Goal: Information Seeking & Learning: Find specific fact

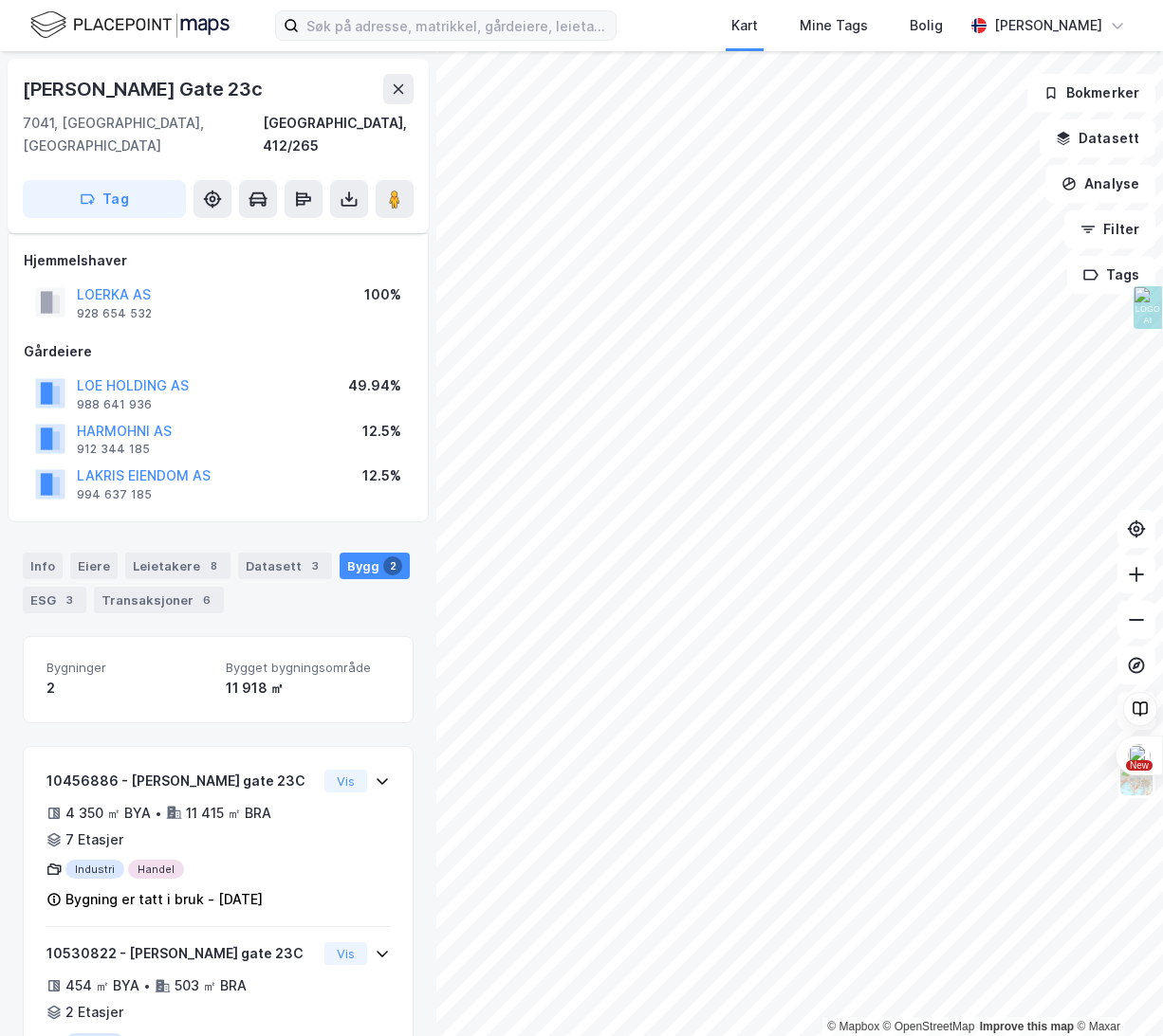
scroll to position [67, 0]
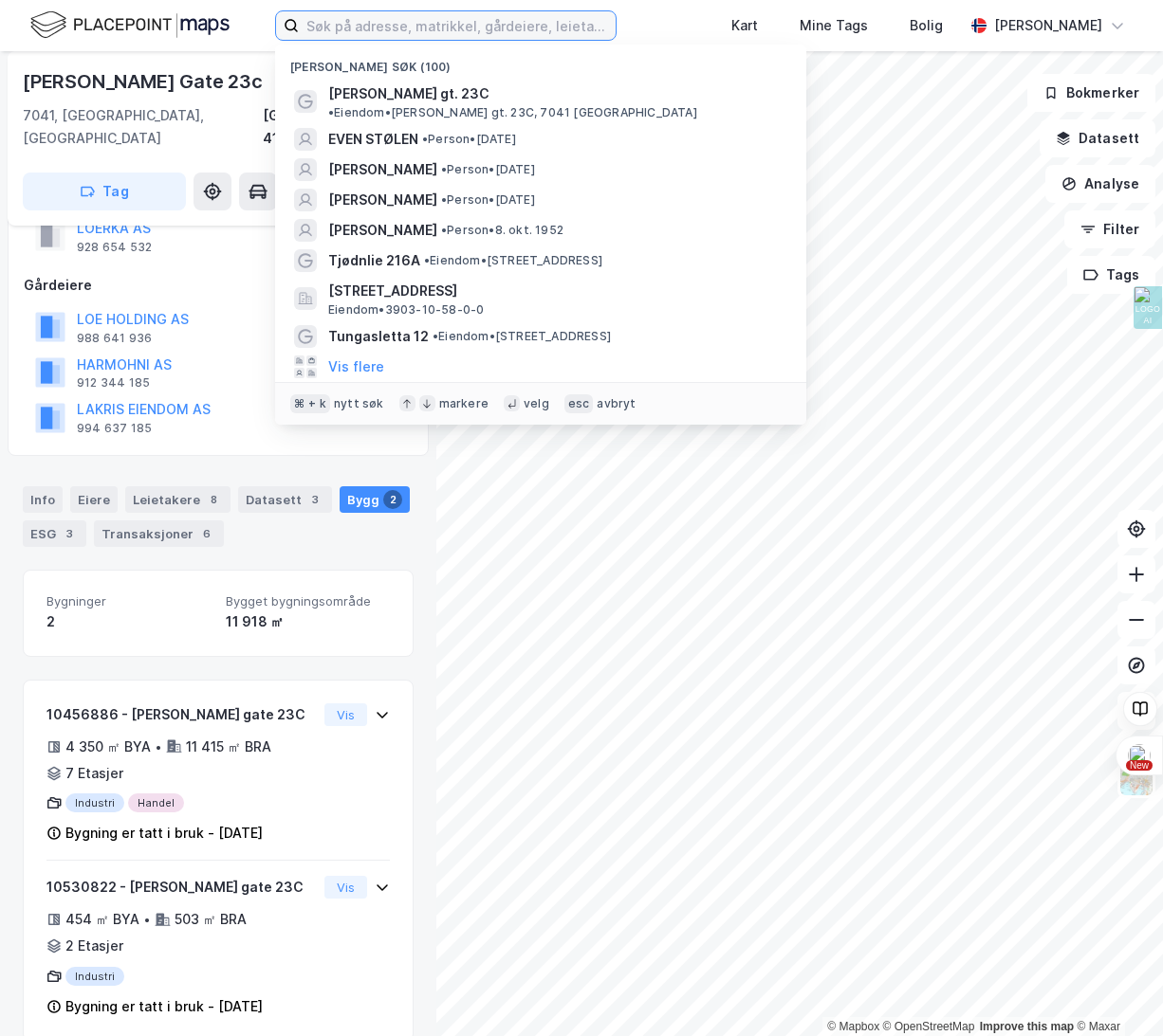
click at [362, 15] on input at bounding box center [457, 26] width 317 height 29
type input "[PERSON_NAME]"
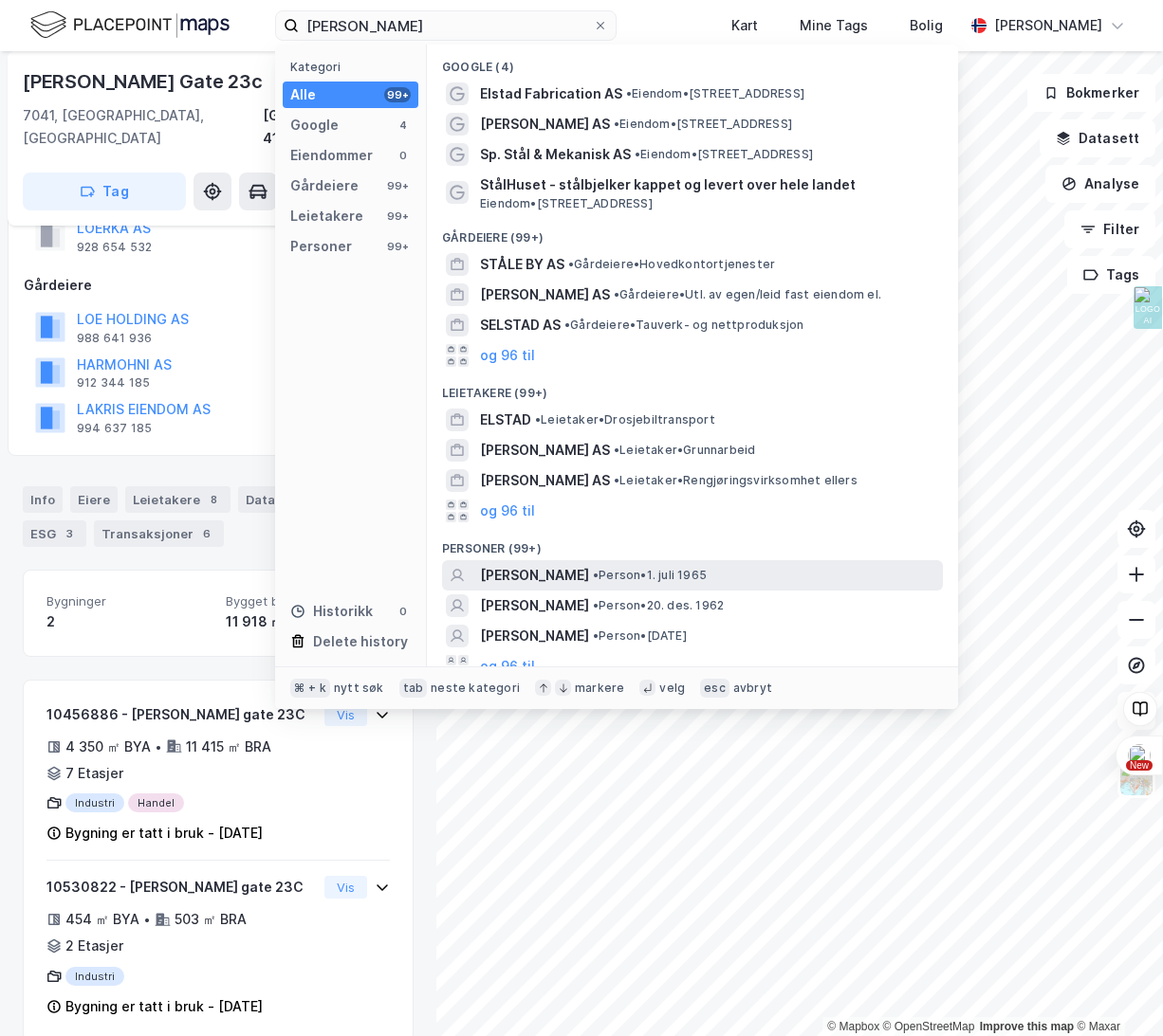
click at [638, 577] on span "• Person • [DATE]" at bounding box center [650, 576] width 114 height 15
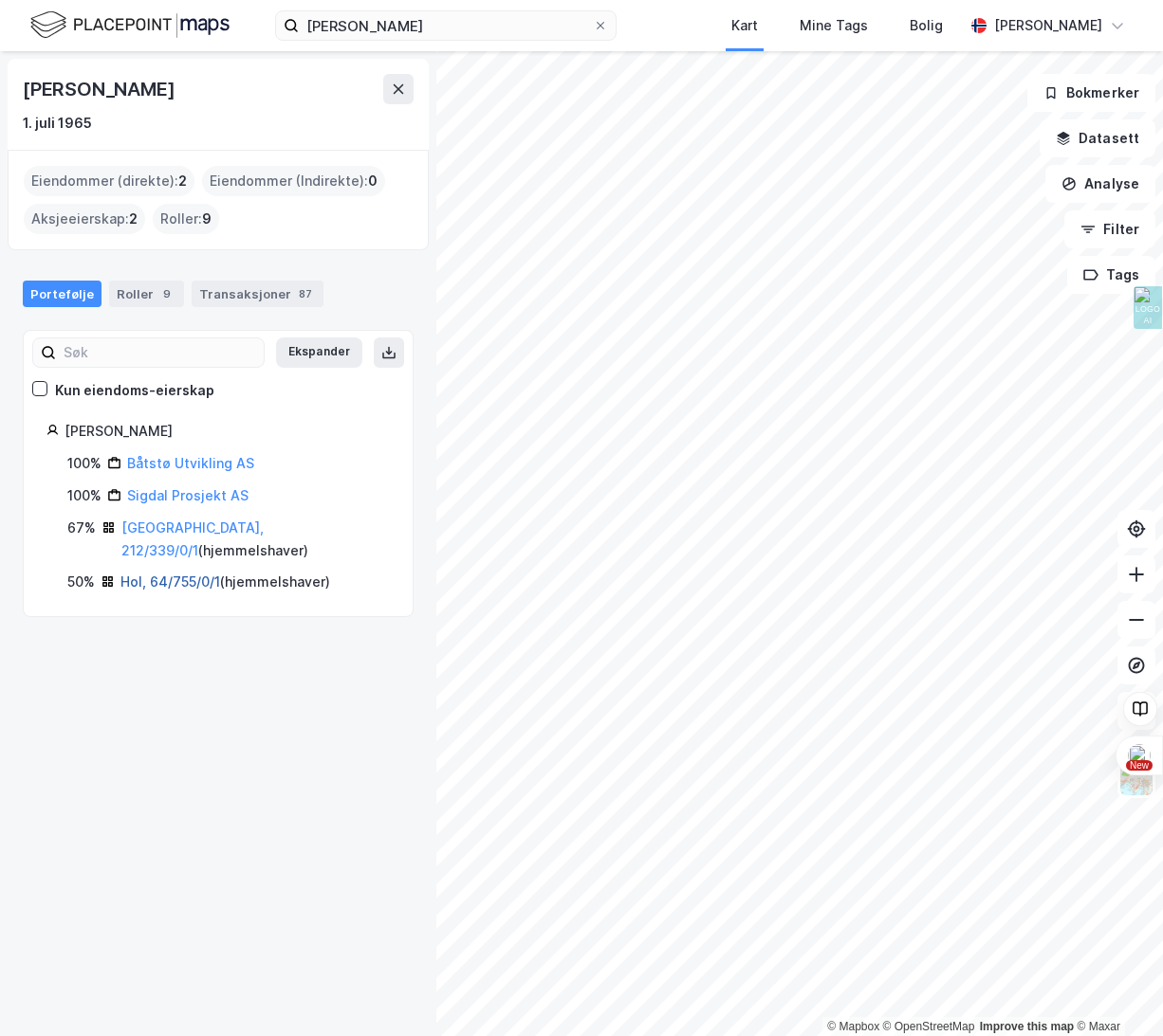
click at [155, 574] on link "Hol, 64/755/0/1" at bounding box center [170, 581] width 100 height 16
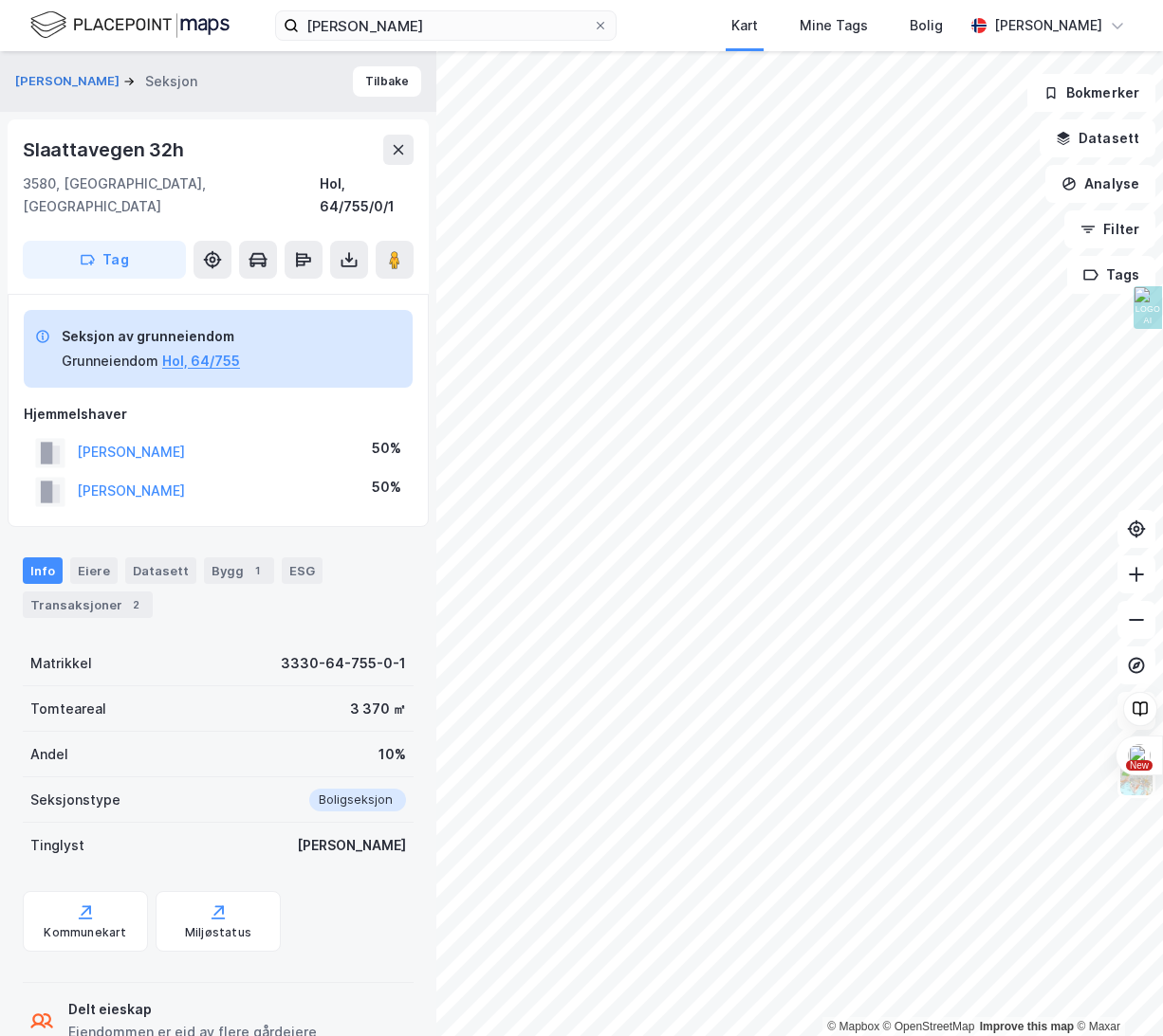
scroll to position [31, 0]
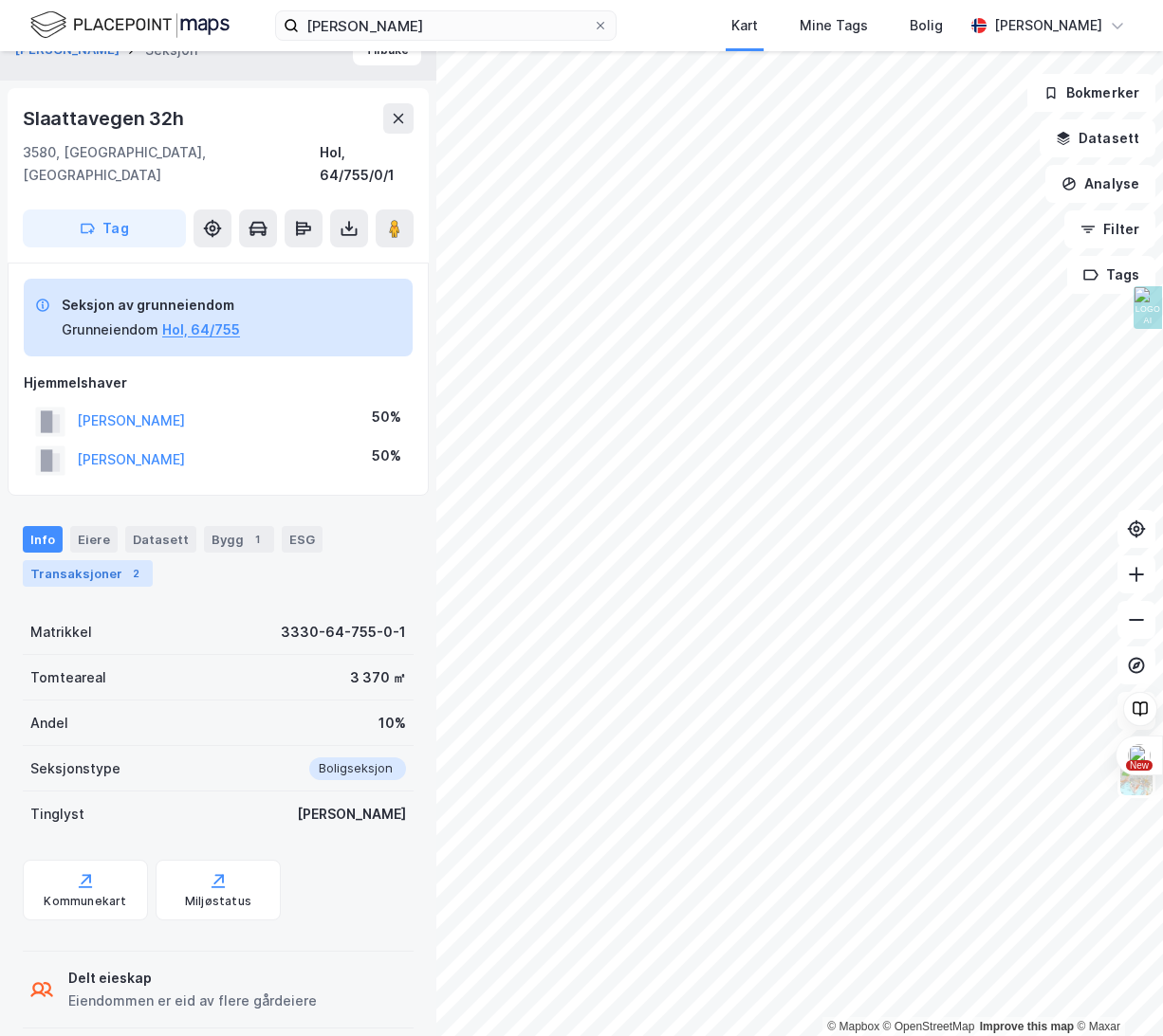
click at [47, 560] on div "Transaksjoner 2" at bounding box center [88, 574] width 130 height 27
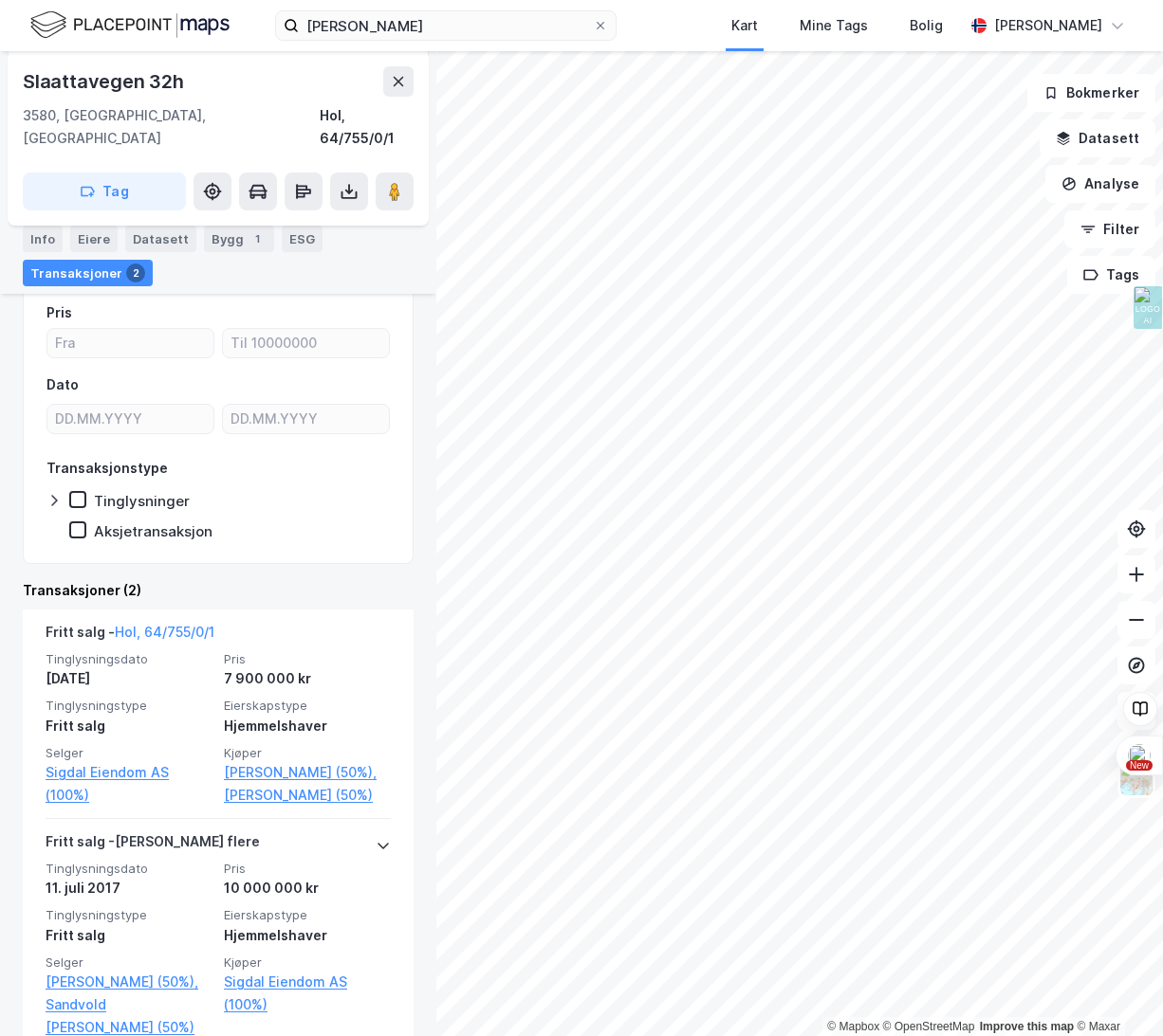
scroll to position [378, 0]
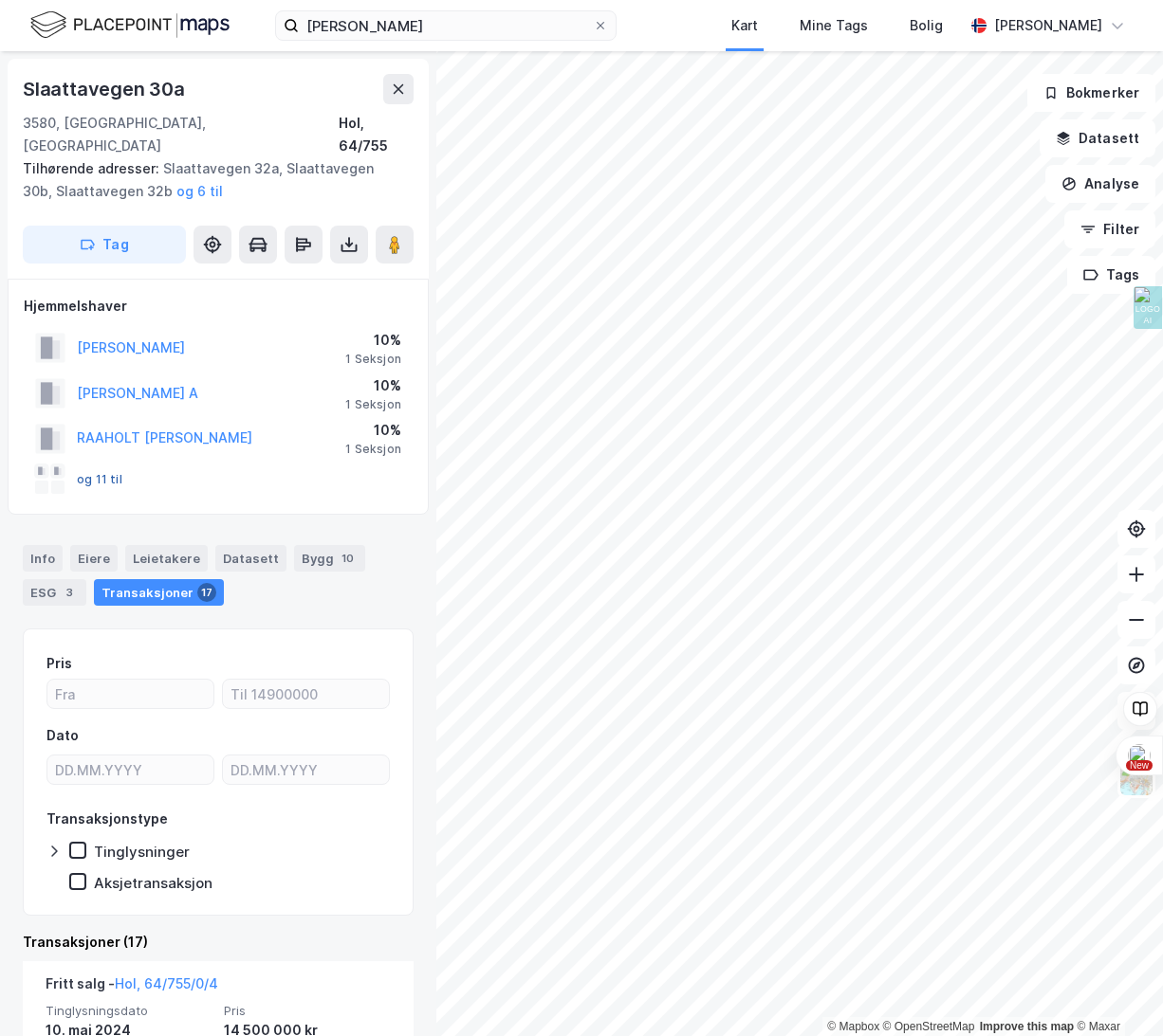
click at [0, 0] on button "og 11 til" at bounding box center [0, 0] width 0 height 0
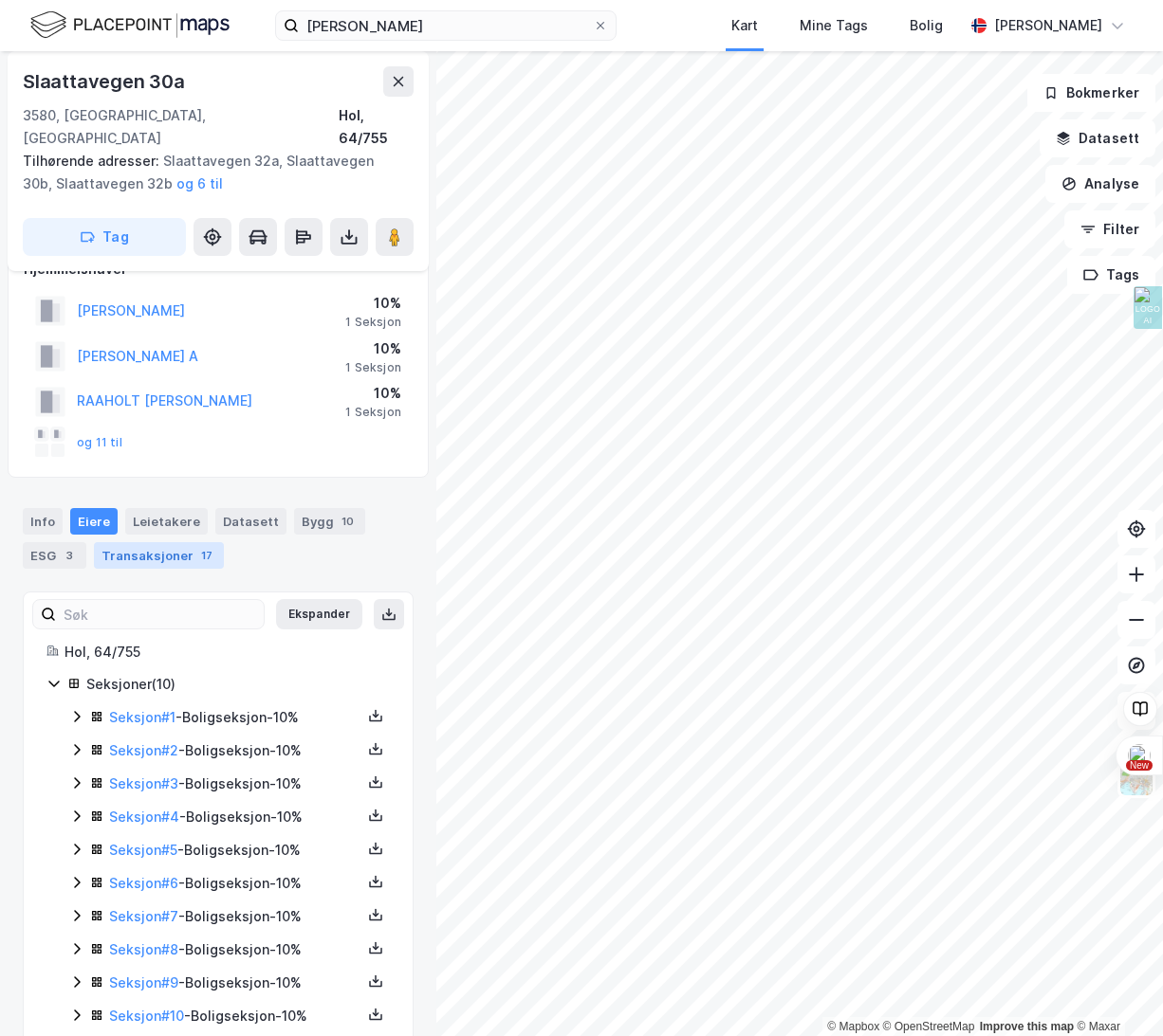
scroll to position [38, 0]
click at [160, 541] on div "Transaksjoner 17" at bounding box center [159, 555] width 130 height 27
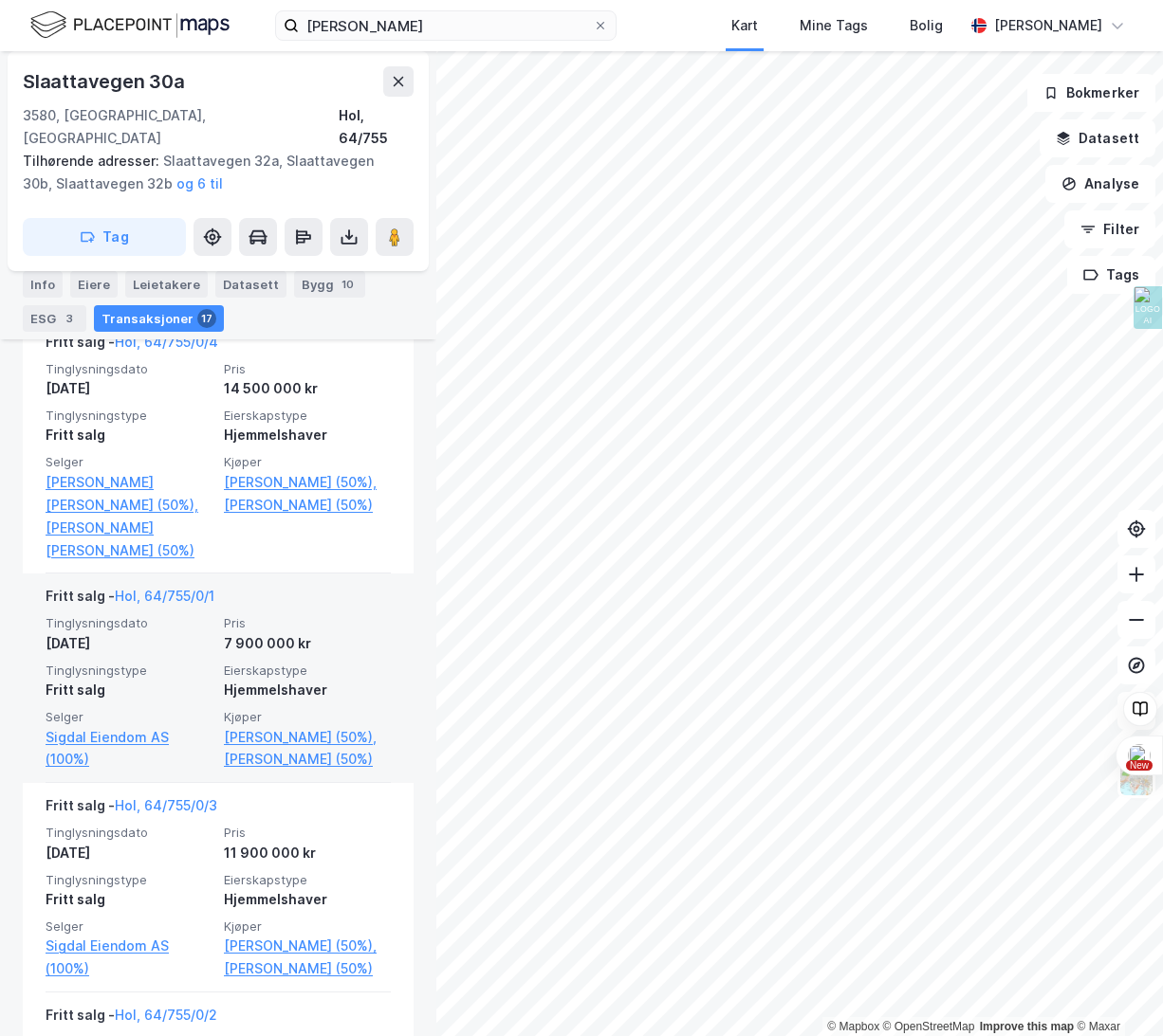
scroll to position [1063, 0]
click at [284, 763] on link "Poppe Elisabeth (50%)" at bounding box center [306, 757] width 167 height 23
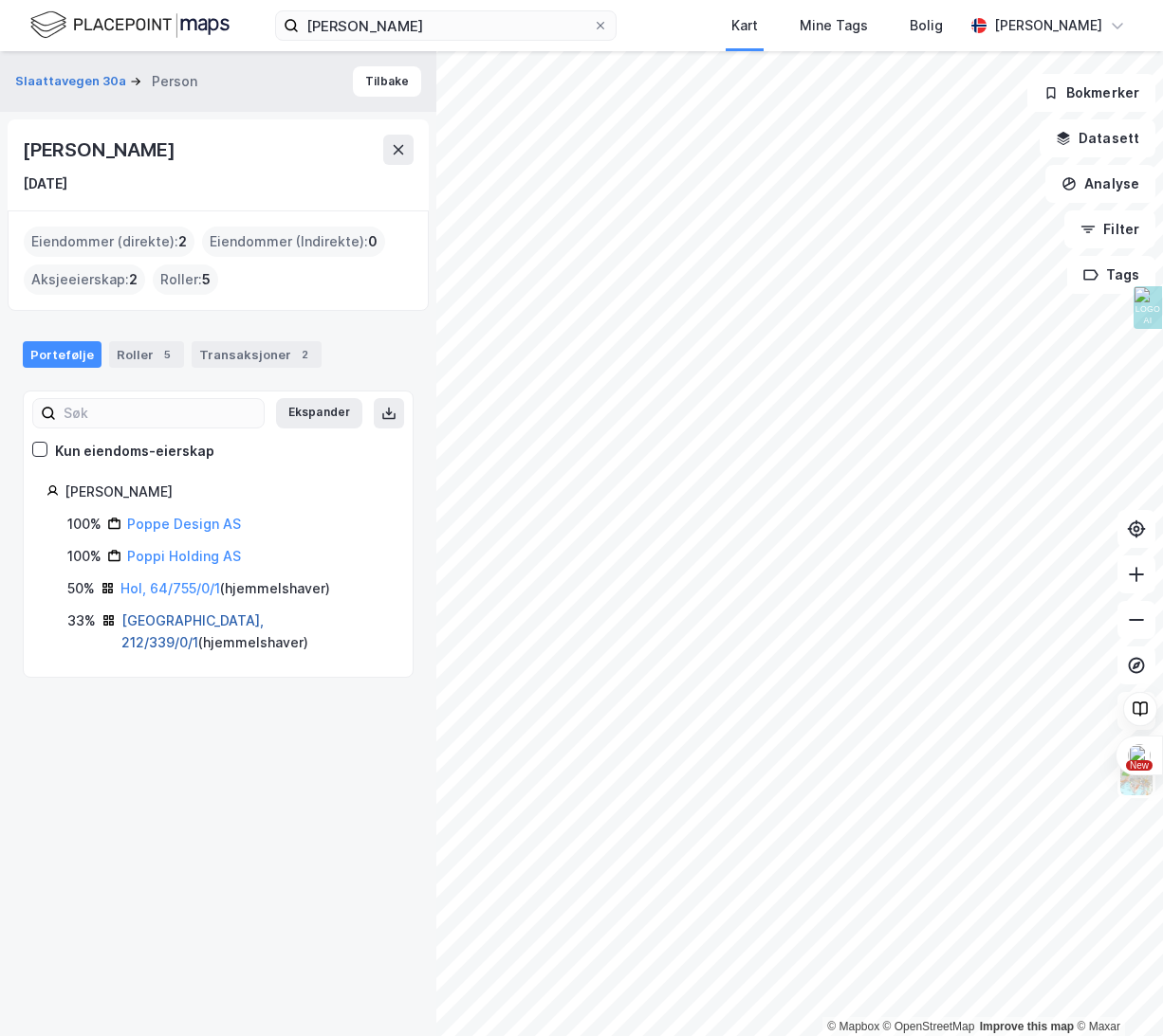
click at [148, 622] on link "Oslo, 212/339/0/1" at bounding box center [193, 632] width 143 height 39
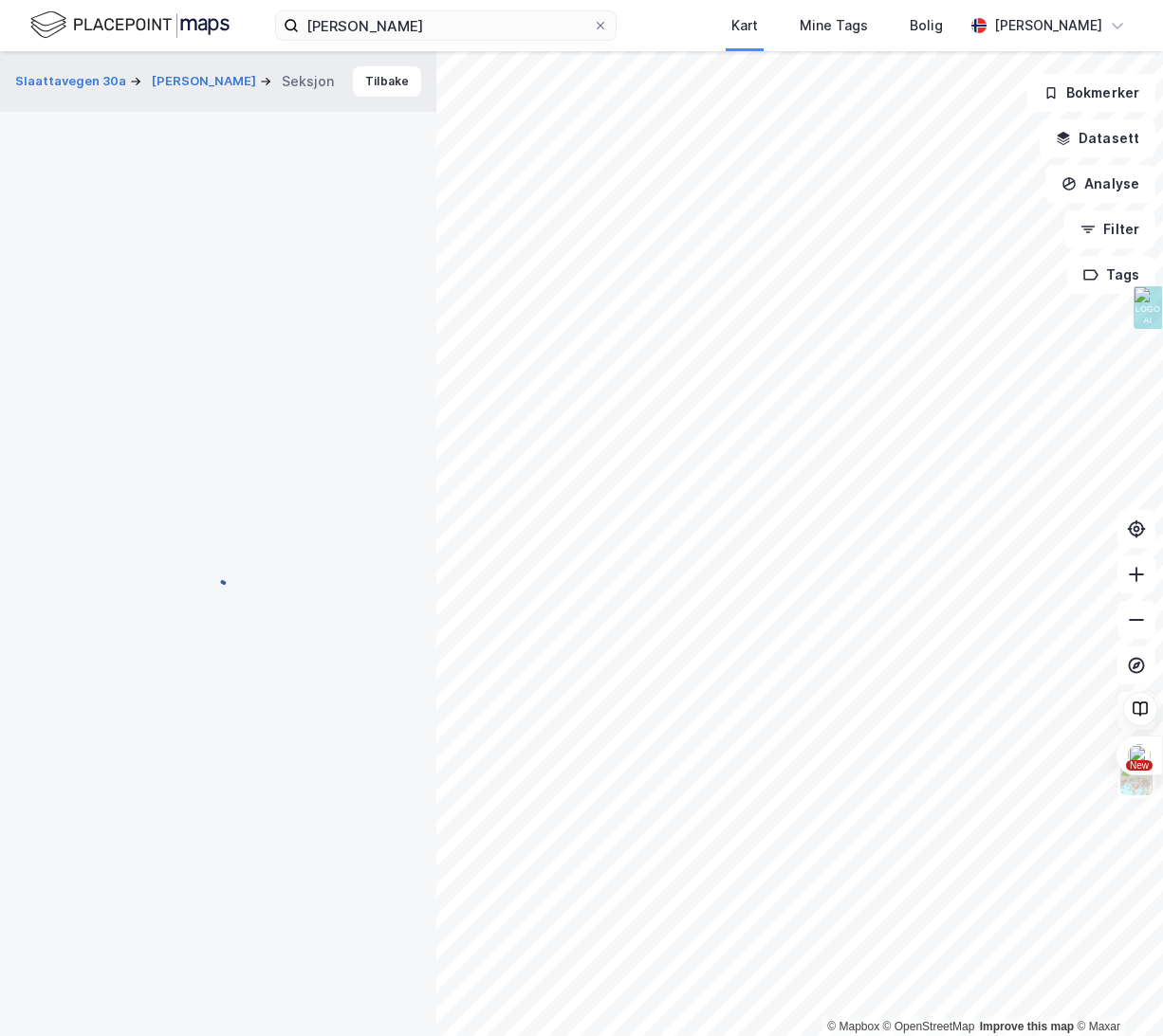
scroll to position [54, 0]
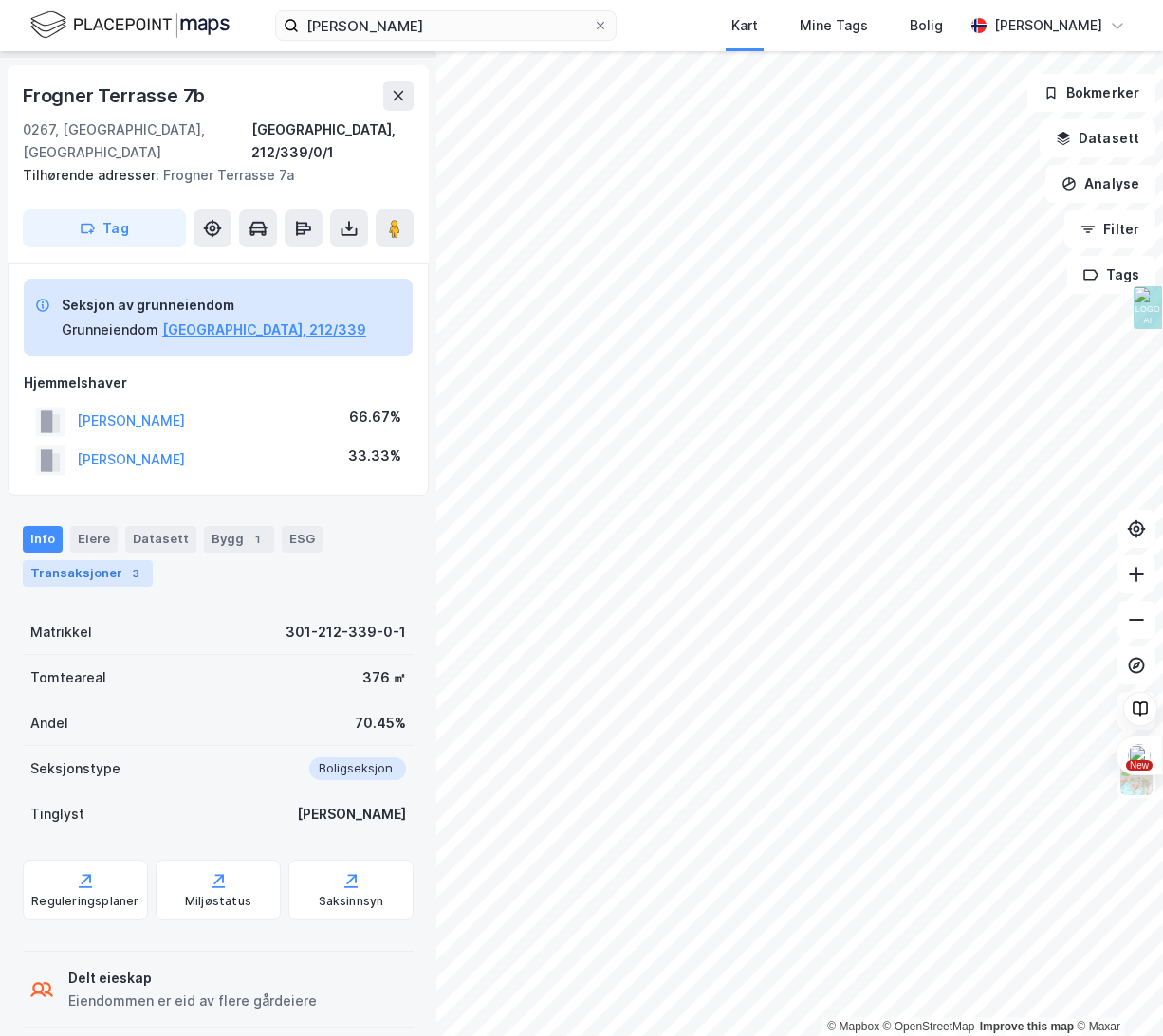
click at [69, 560] on div "Transaksjoner 3" at bounding box center [88, 574] width 130 height 27
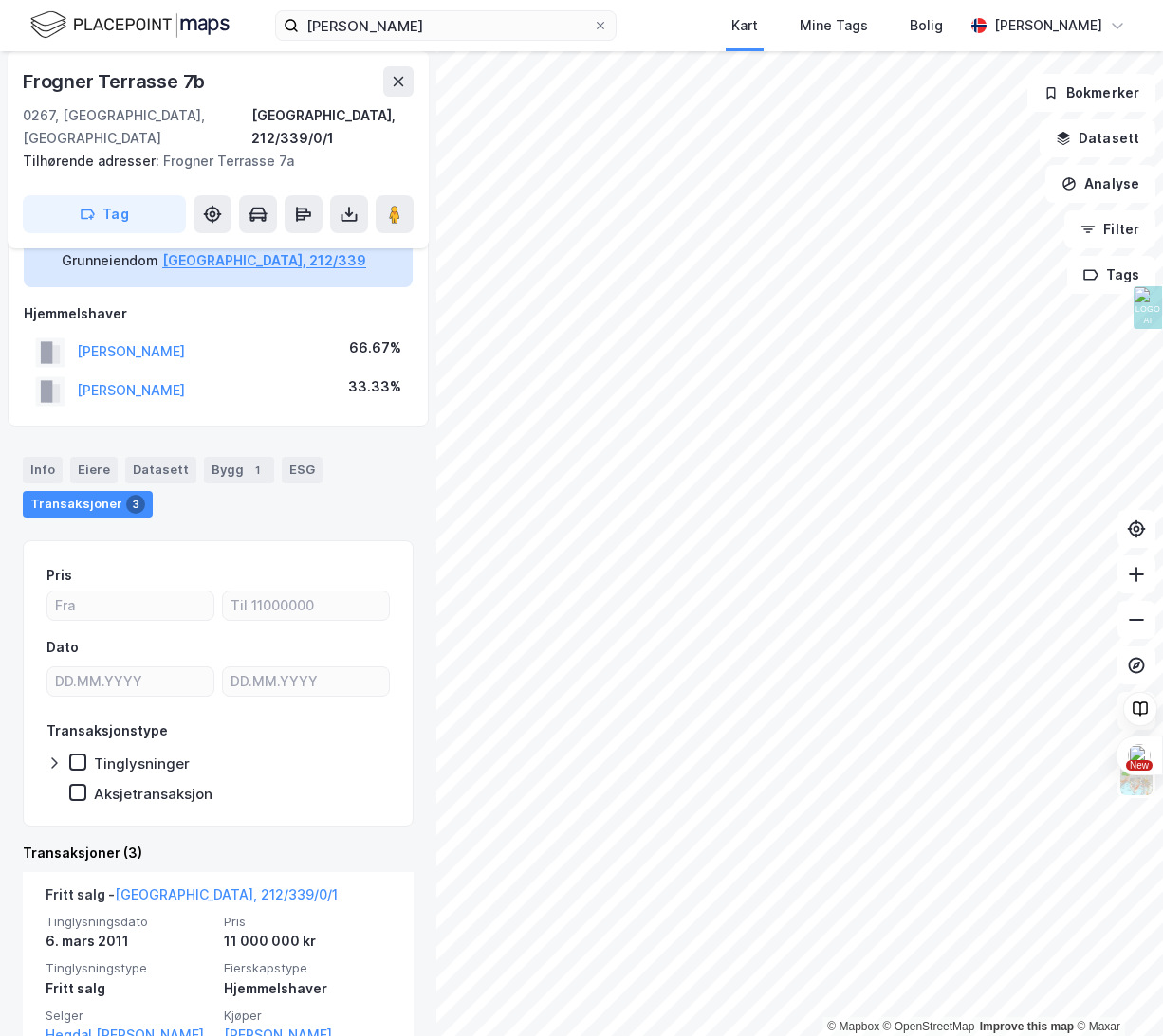
scroll to position [178, 0]
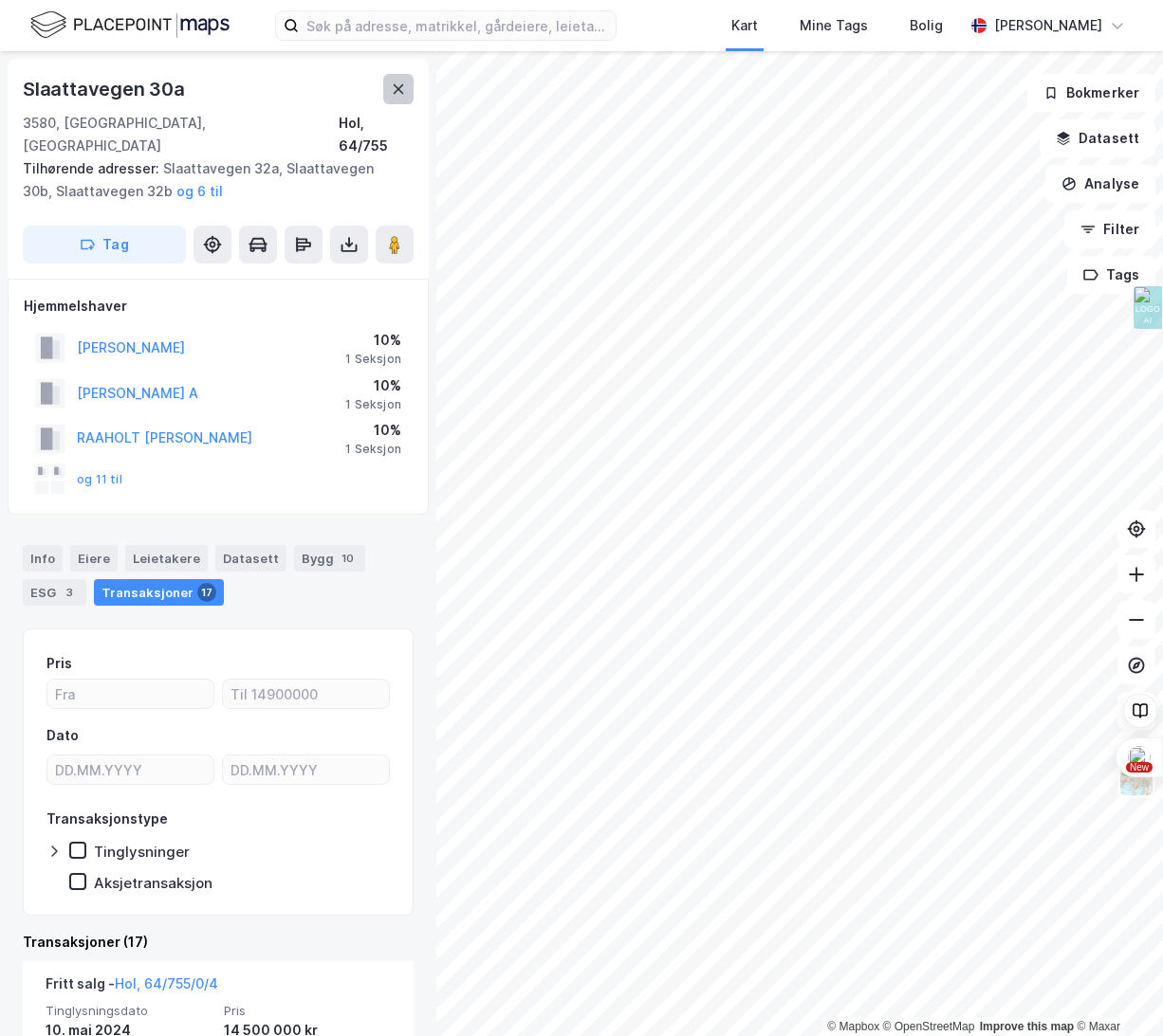
click at [400, 93] on icon at bounding box center [399, 89] width 15 height 15
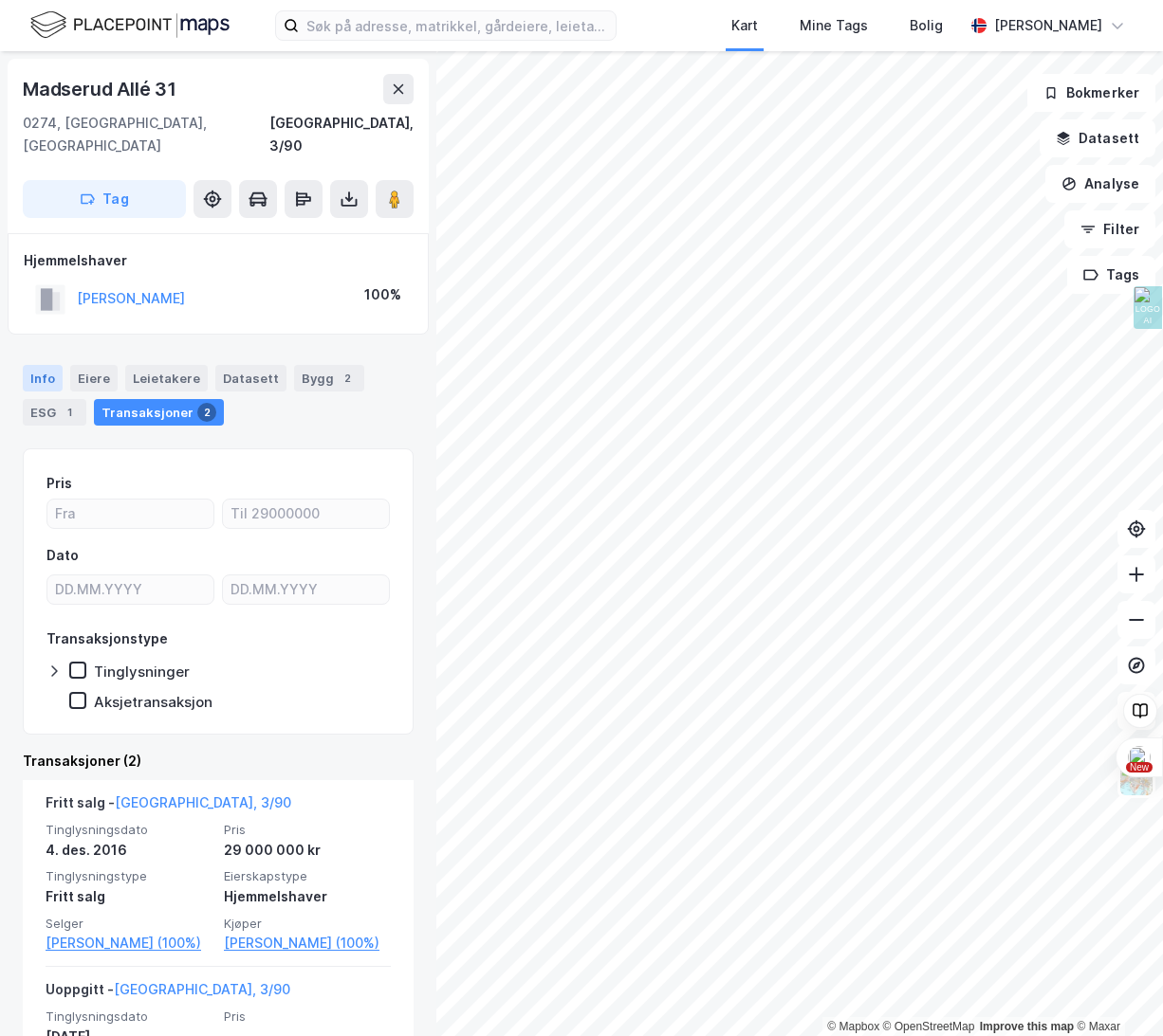
click at [47, 365] on div "Info" at bounding box center [43, 379] width 40 height 27
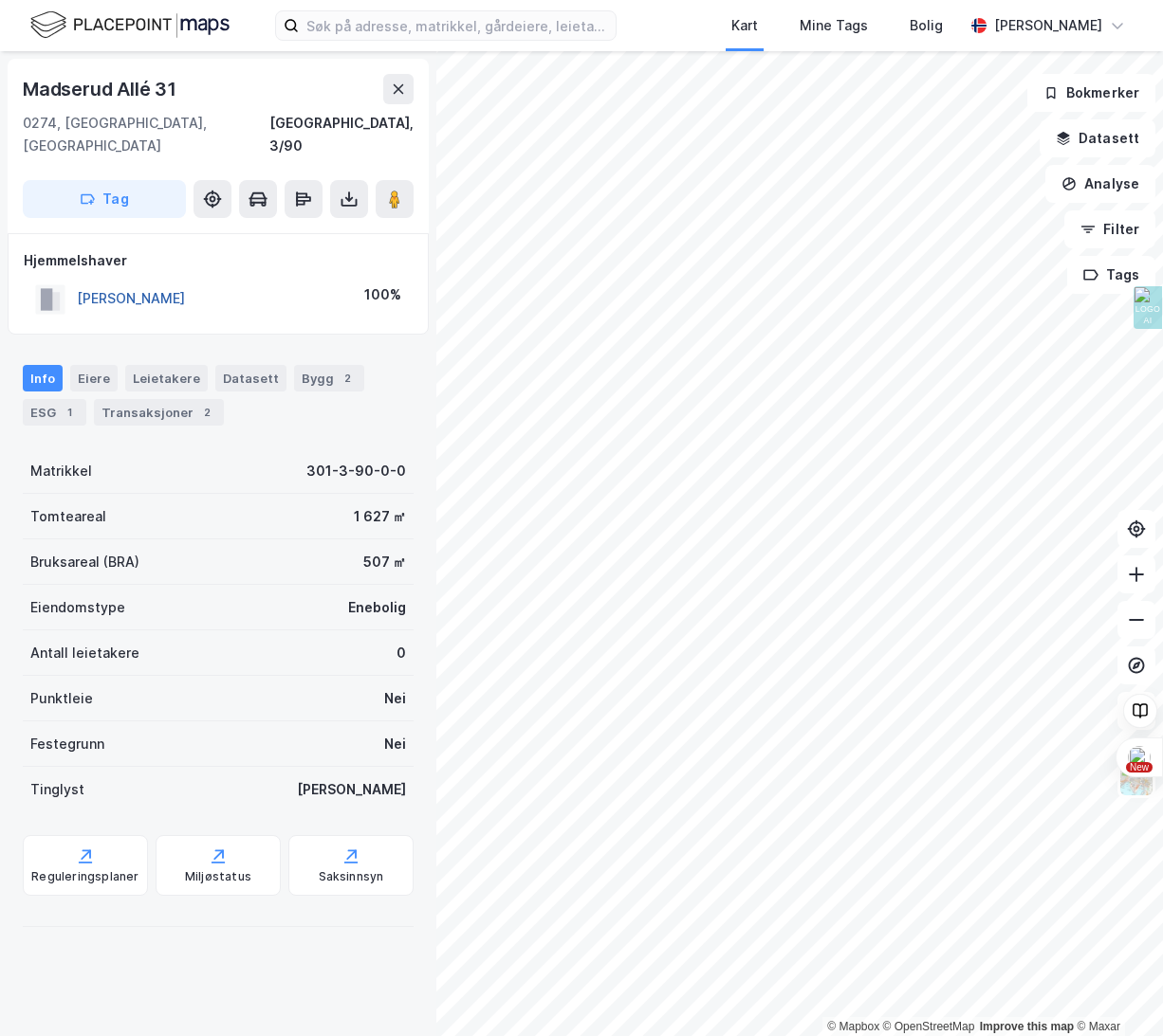
click at [0, 0] on button "[PERSON_NAME]" at bounding box center [0, 0] width 0 height 0
